Goal: Information Seeking & Learning: Find specific fact

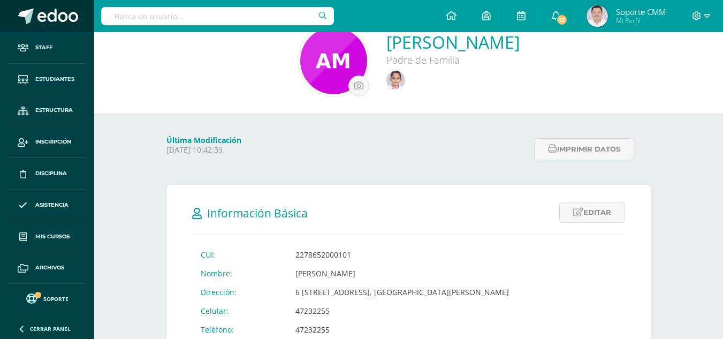
click at [54, 11] on span at bounding box center [57, 17] width 41 height 16
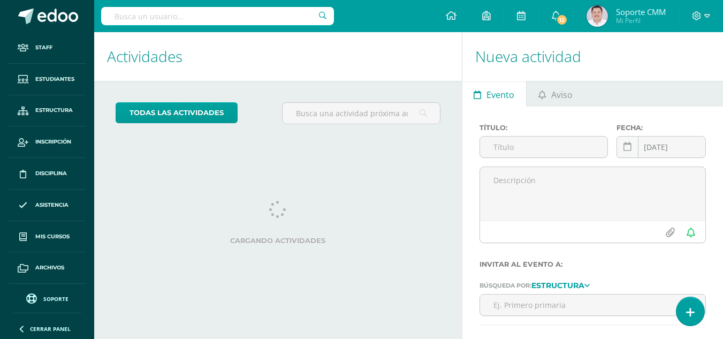
click at [176, 13] on input "text" at bounding box center [217, 16] width 233 height 18
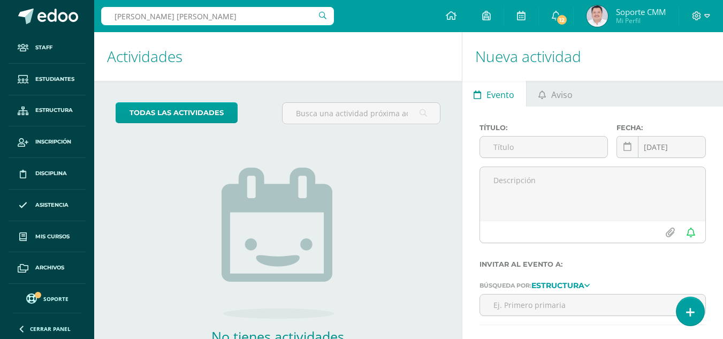
type input "cifuentes gomez"
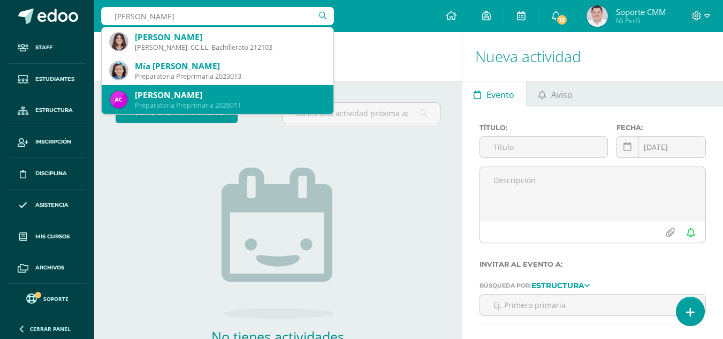
click at [188, 95] on div "Andrés Elián Cifuentes Gómez" at bounding box center [230, 94] width 190 height 11
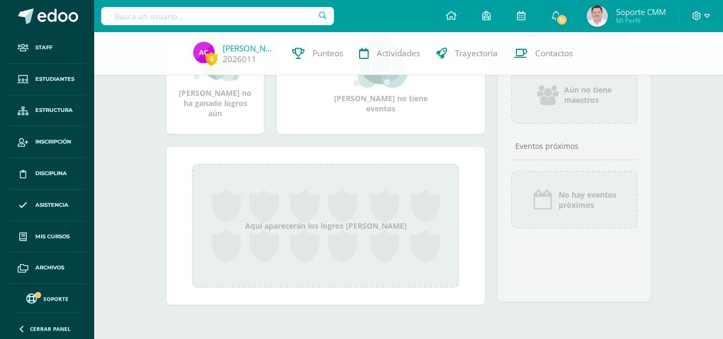
scroll to position [53, 0]
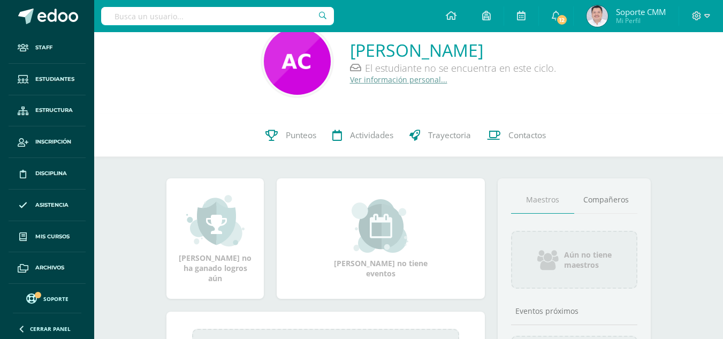
click at [378, 81] on link "Ver información personal..." at bounding box center [398, 79] width 97 height 10
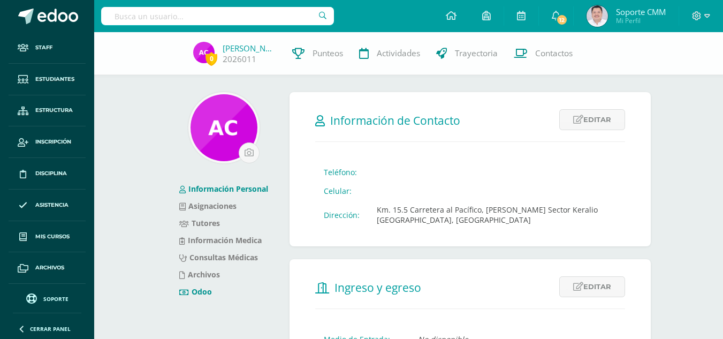
click at [195, 290] on link "Odoo" at bounding box center [195, 291] width 33 height 10
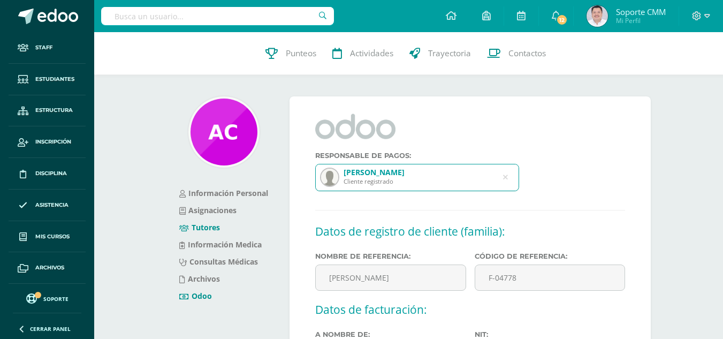
click at [199, 226] on link "Tutores" at bounding box center [199, 227] width 41 height 10
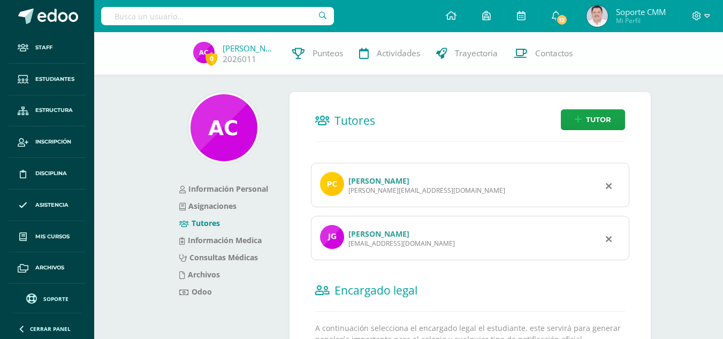
click at [396, 177] on link "[PERSON_NAME]" at bounding box center [379, 181] width 61 height 10
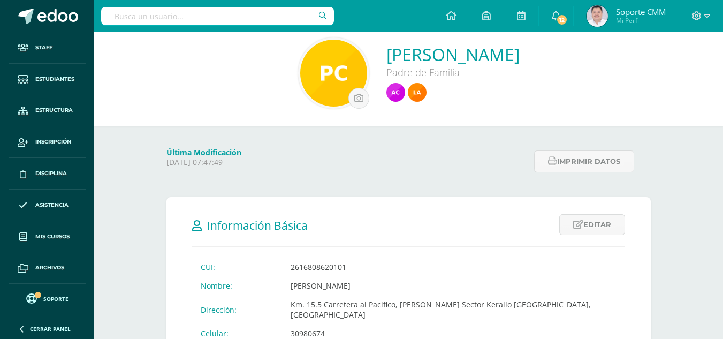
scroll to position [54, 0]
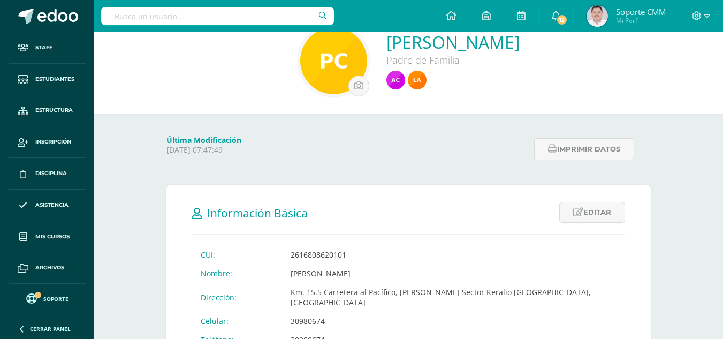
drag, startPoint x: 201, startPoint y: 254, endPoint x: 412, endPoint y: 270, distance: 211.6
copy tbody "CUI: 2616808620101 Nombre: [PERSON_NAME]"
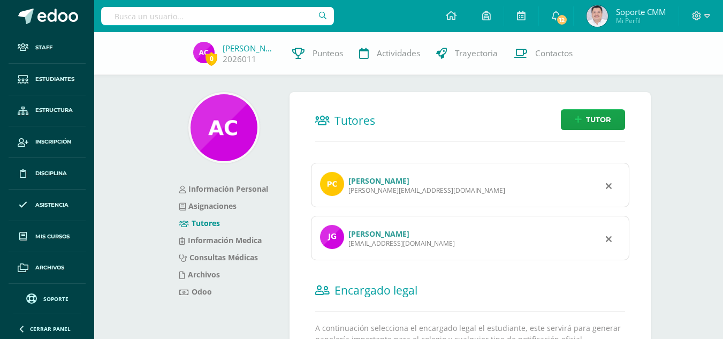
click at [375, 233] on link "Josselin Marliz Gómez Hernández" at bounding box center [379, 234] width 61 height 10
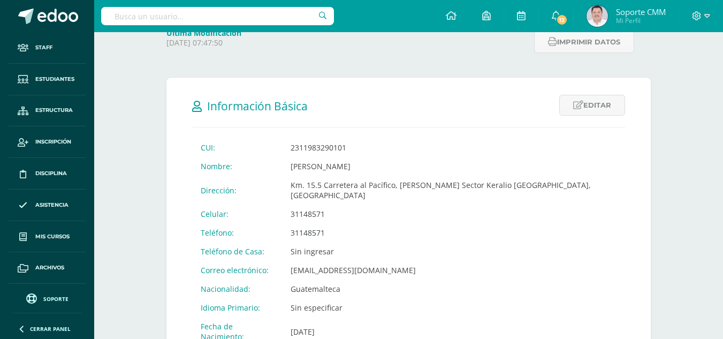
drag, startPoint x: 201, startPoint y: 148, endPoint x: 447, endPoint y: 167, distance: 247.1
click at [447, 167] on tbody "CUI: 2311983290101 Nombre: Josselin Marliz Gómez Hernández Dirección: Km. 15.5 …" at bounding box center [408, 242] width 433 height 208
copy tbody "CUI: 2311983290101 Nombre: Josselin Marliz Gómez Hernández"
click at [238, 16] on input "text" at bounding box center [217, 16] width 233 height 18
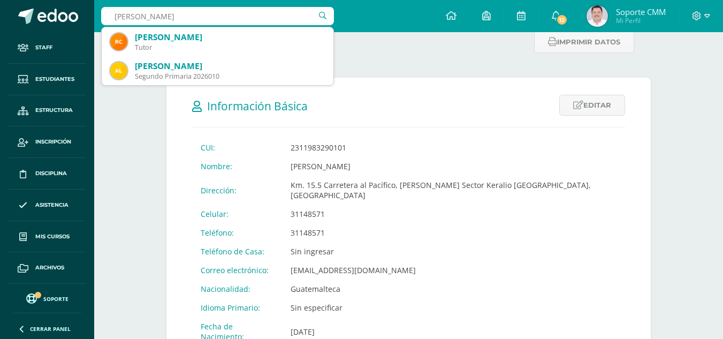
type input "lujan cordón"
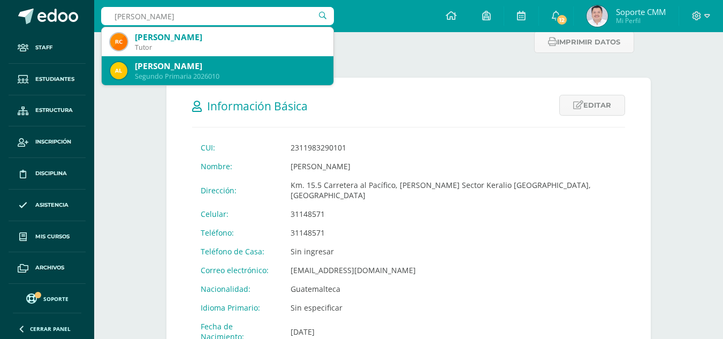
click at [190, 67] on div "[PERSON_NAME]" at bounding box center [230, 66] width 190 height 11
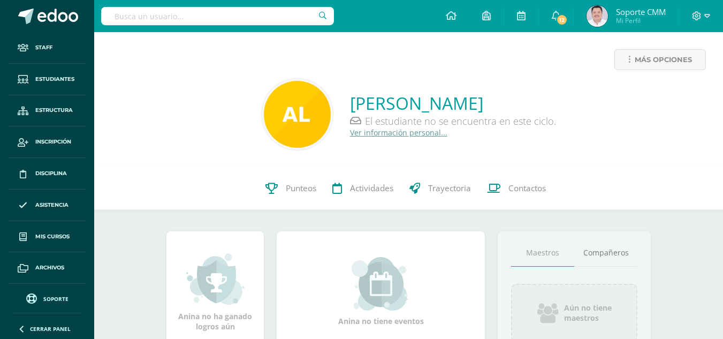
click at [373, 131] on link "Ver información personal..." at bounding box center [398, 132] width 97 height 10
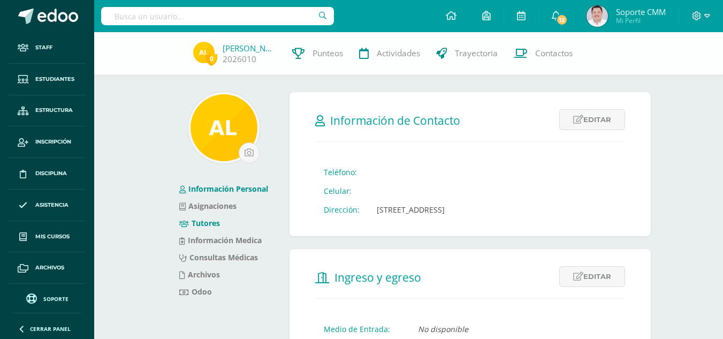
click at [206, 223] on link "Tutores" at bounding box center [199, 223] width 41 height 10
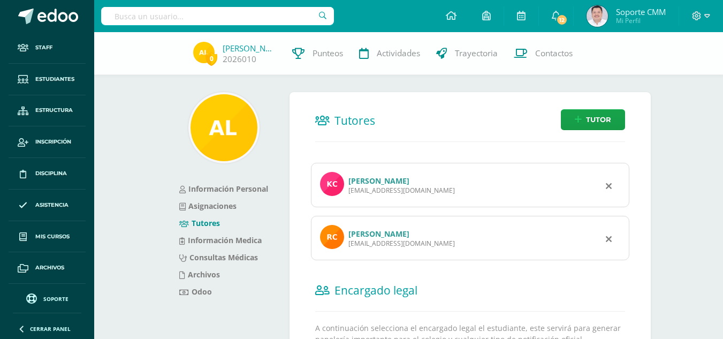
click at [373, 177] on link "[PERSON_NAME]" at bounding box center [379, 181] width 61 height 10
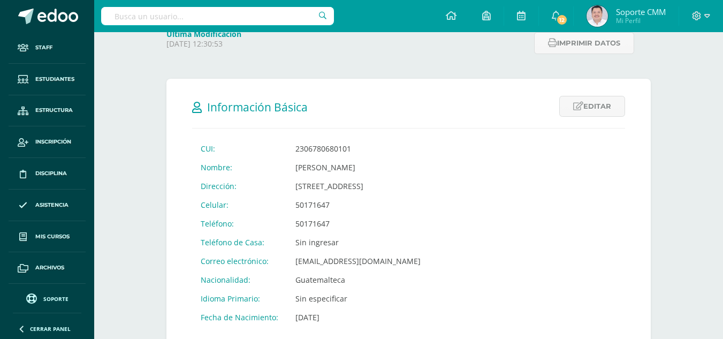
scroll to position [161, 0]
drag, startPoint x: 200, startPoint y: 147, endPoint x: 369, endPoint y: 170, distance: 170.2
click at [399, 165] on tbody "CUI: 2306780680101 Nombre: Karen Iliana Cordón López Dirección: 18 Avenida 4-71…" at bounding box center [310, 231] width 237 height 187
copy tbody "CUI: 2306780680101 Nombre: Karen Iliana Cordón López"
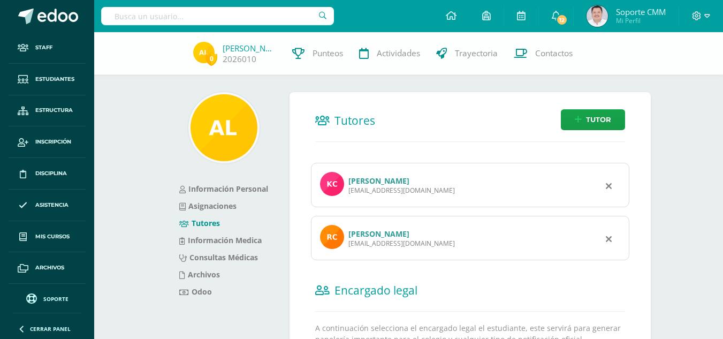
click at [373, 231] on link "[PERSON_NAME]" at bounding box center [379, 234] width 61 height 10
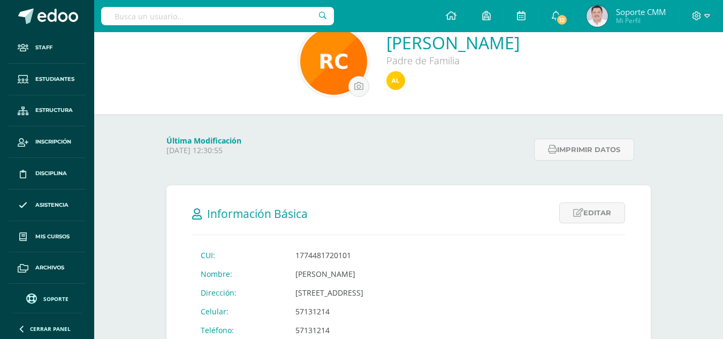
scroll to position [54, 0]
drag, startPoint x: 201, startPoint y: 254, endPoint x: 409, endPoint y: 270, distance: 208.4
click at [409, 270] on tbody "CUI: 1774481720101 Nombre: [PERSON_NAME] Dirección: [STREET_ADDRESS] Celular: 5…" at bounding box center [310, 338] width 237 height 187
copy tbody "CUI: 1774481720101 Nombre: [PERSON_NAME]"
